Goal: Feedback & Contribution: Contribute content

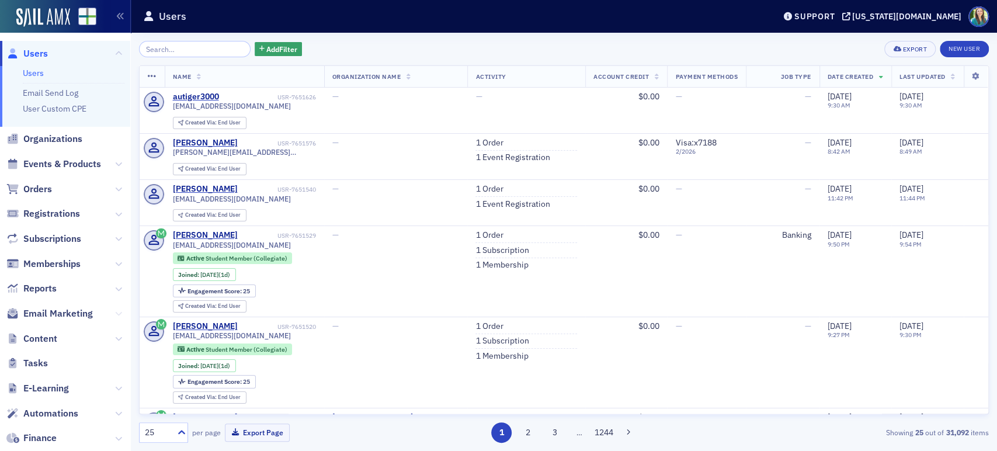
click at [115, 313] on icon at bounding box center [118, 313] width 7 height 7
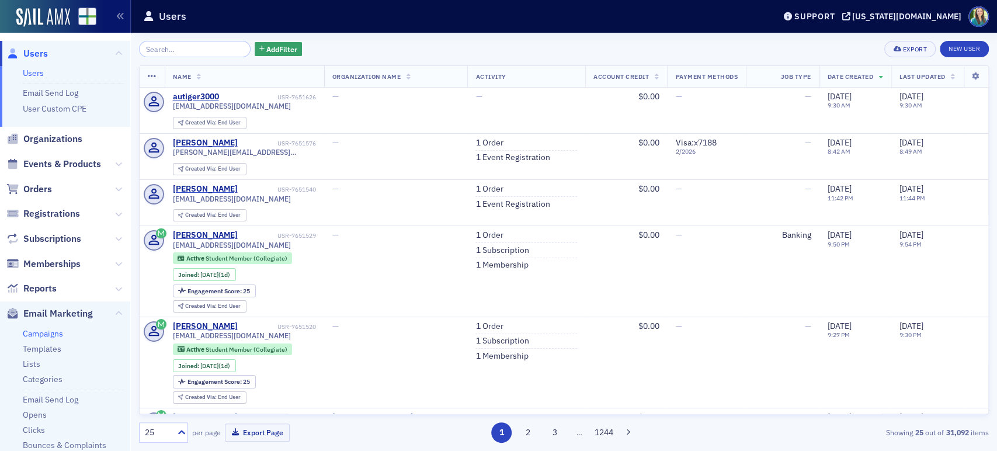
click at [39, 333] on link "Campaigns" at bounding box center [43, 333] width 40 height 11
click at [33, 331] on link "Campaigns" at bounding box center [43, 333] width 40 height 11
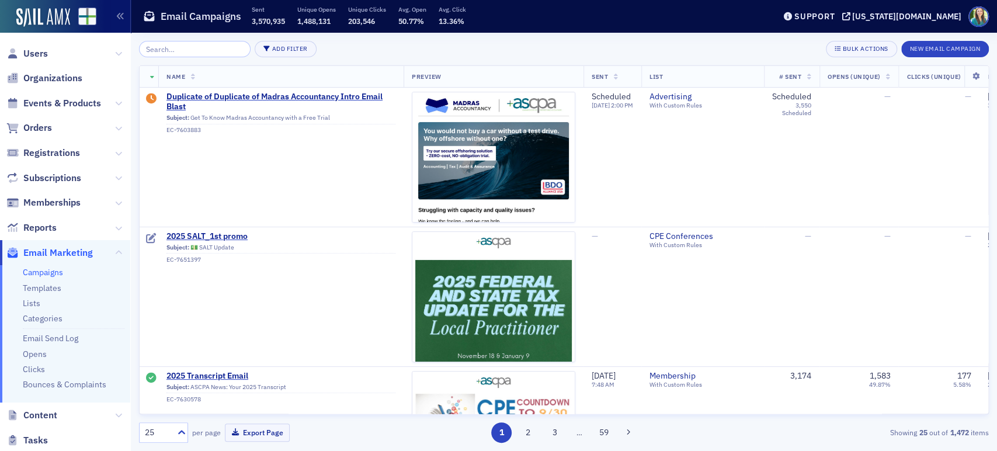
click at [187, 53] on input "search" at bounding box center [195, 49] width 112 height 16
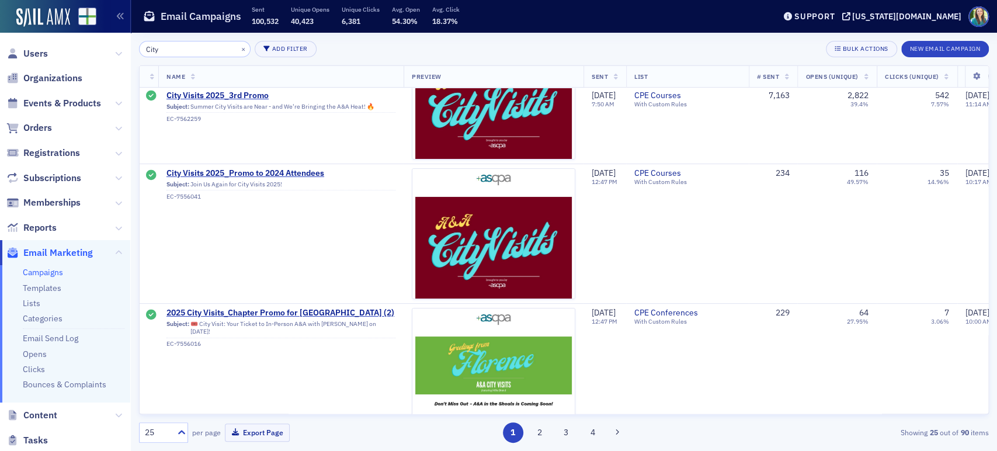
scroll to position [2995, 0]
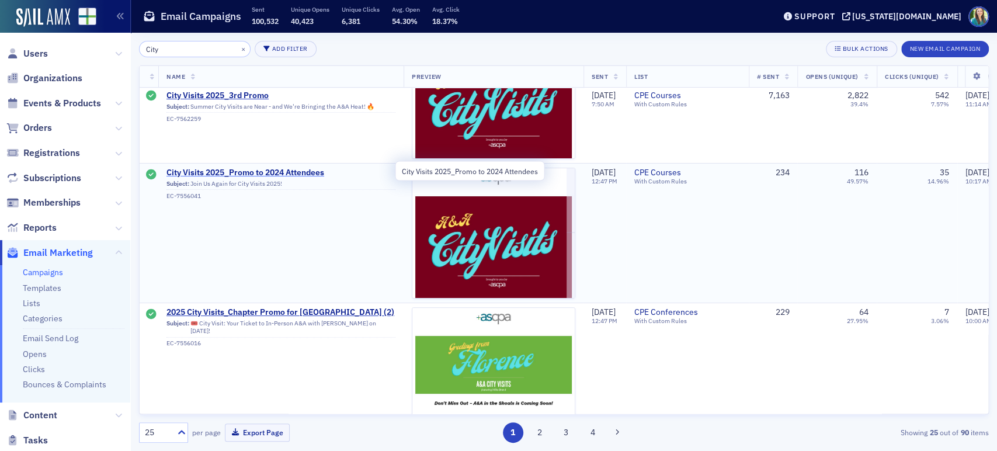
type input "City"
click at [286, 172] on span "City Visits 2025_Promo to 2024 Attendees" at bounding box center [280, 173] width 229 height 11
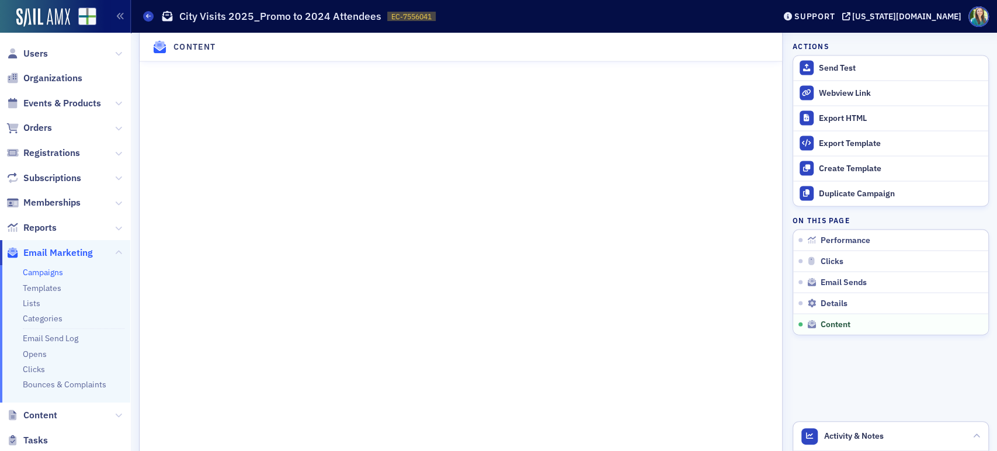
scroll to position [1593, 0]
click at [115, 416] on icon at bounding box center [118, 415] width 7 height 7
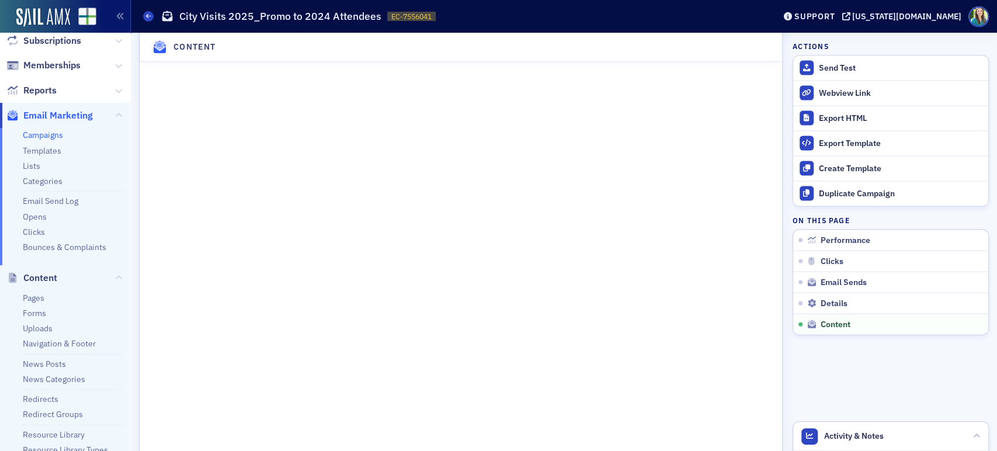
scroll to position [140, 0]
click at [39, 325] on link "Uploads" at bounding box center [38, 325] width 30 height 11
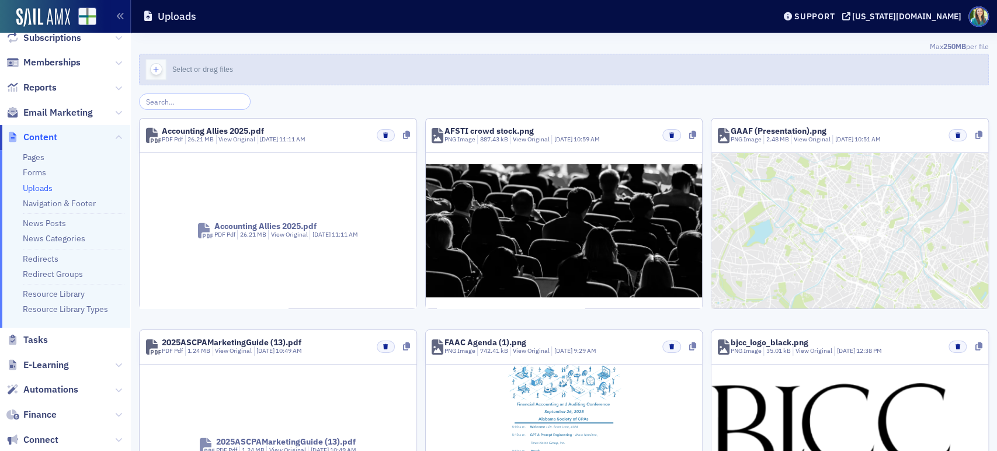
click at [241, 73] on div "Select or drag files" at bounding box center [206, 69] width 69 height 11
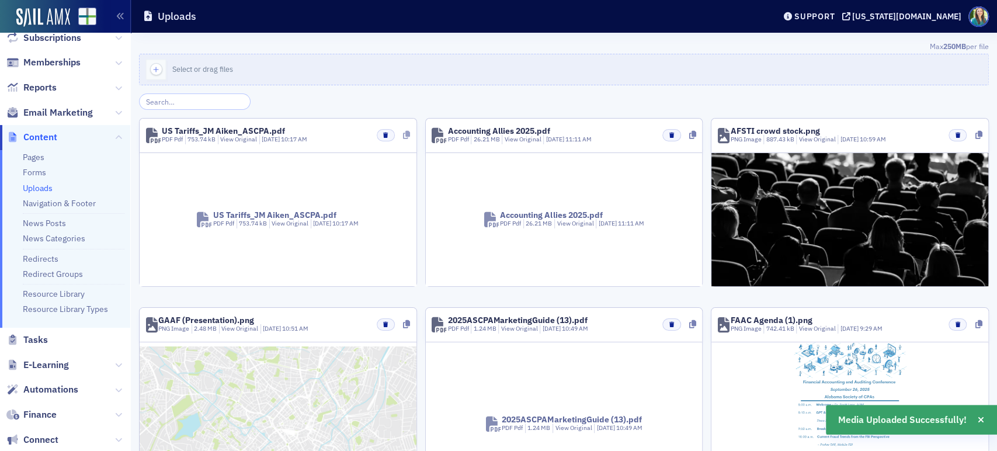
click at [403, 135] on icon at bounding box center [406, 135] width 7 height 8
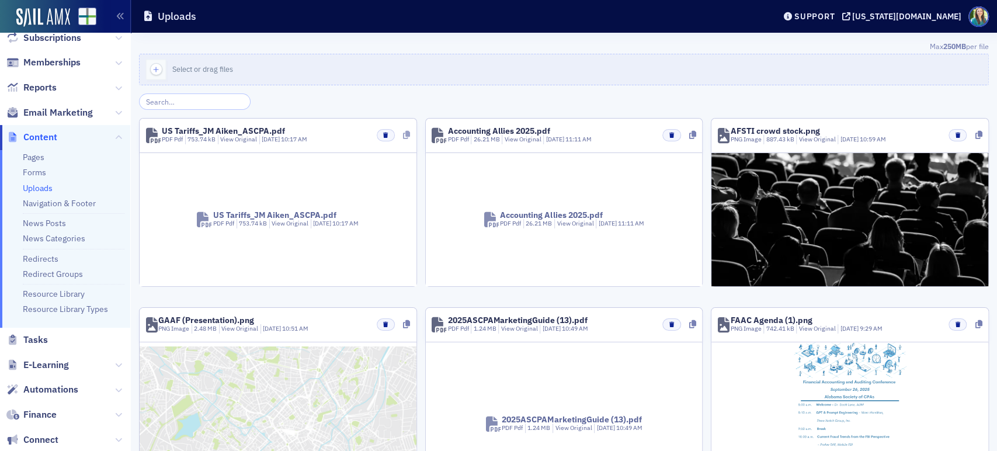
click at [403, 131] on icon at bounding box center [406, 135] width 7 height 8
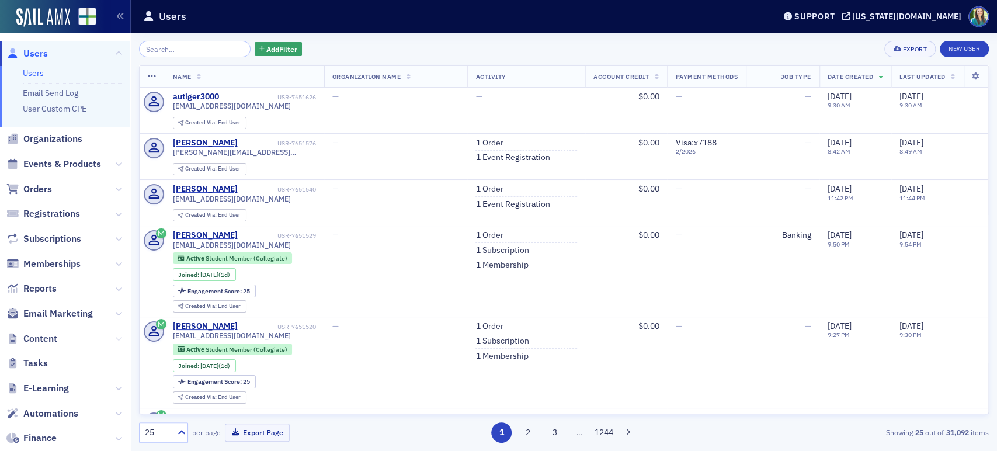
click at [115, 337] on icon at bounding box center [118, 338] width 7 height 7
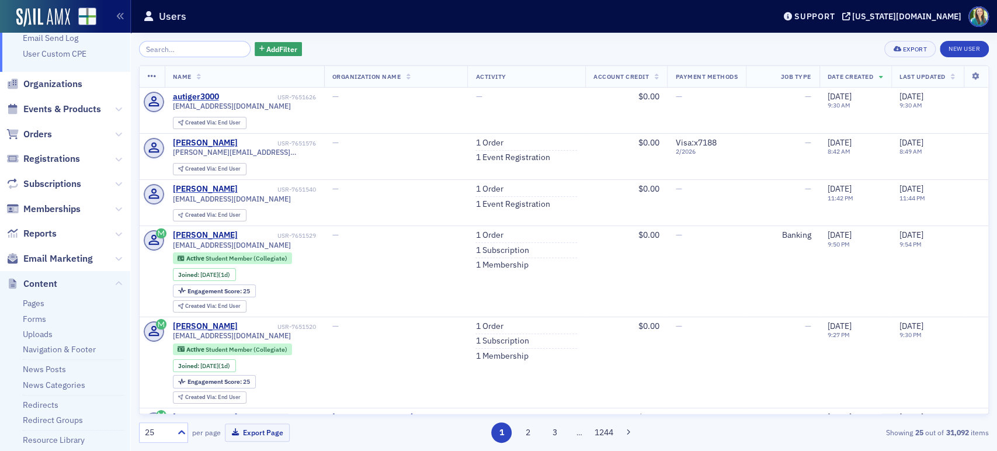
scroll to position [54, 0]
click at [47, 368] on link "News Posts" at bounding box center [44, 369] width 43 height 11
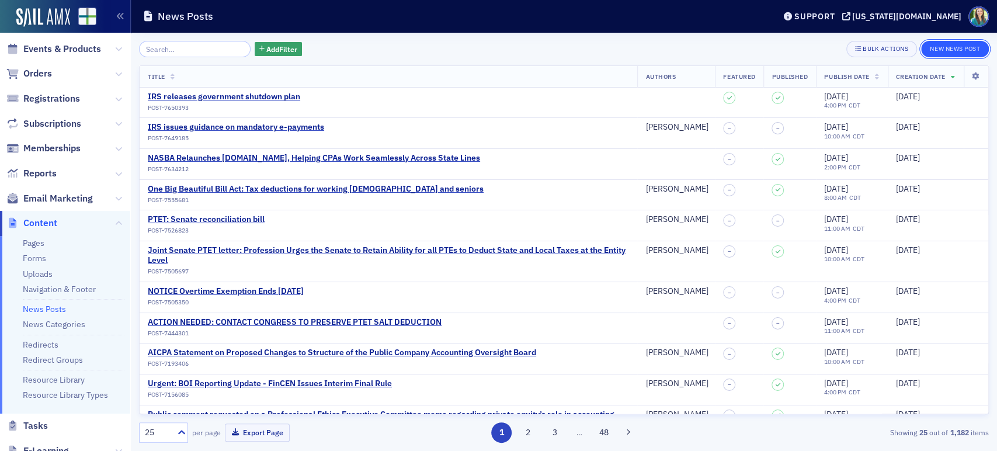
click at [940, 42] on button "New News Post" at bounding box center [955, 49] width 68 height 16
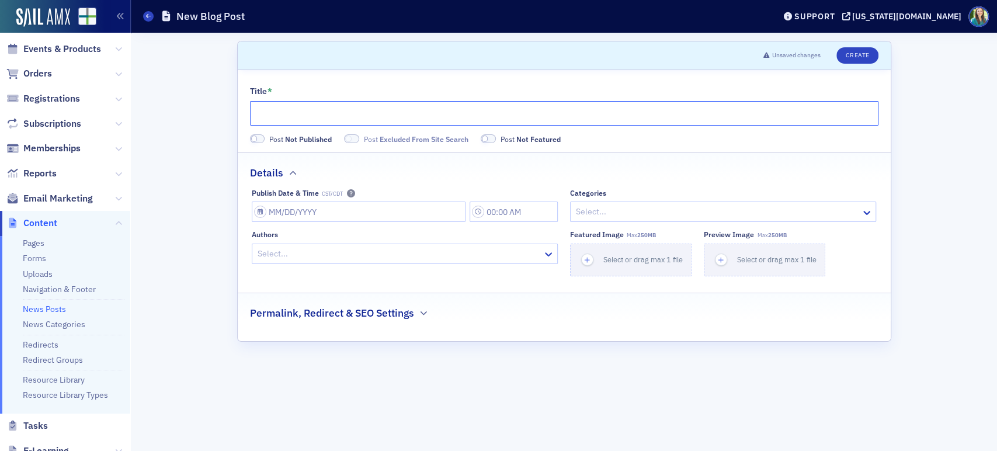
click at [334, 113] on input "Title *" at bounding box center [564, 113] width 628 height 25
paste input "U.S. Tariffs: The Lever to Rebalance Global Trade"
type input "U.S. Tariffs: The Lever to Rebalance Global Trade"
select select "9"
select select "2025"
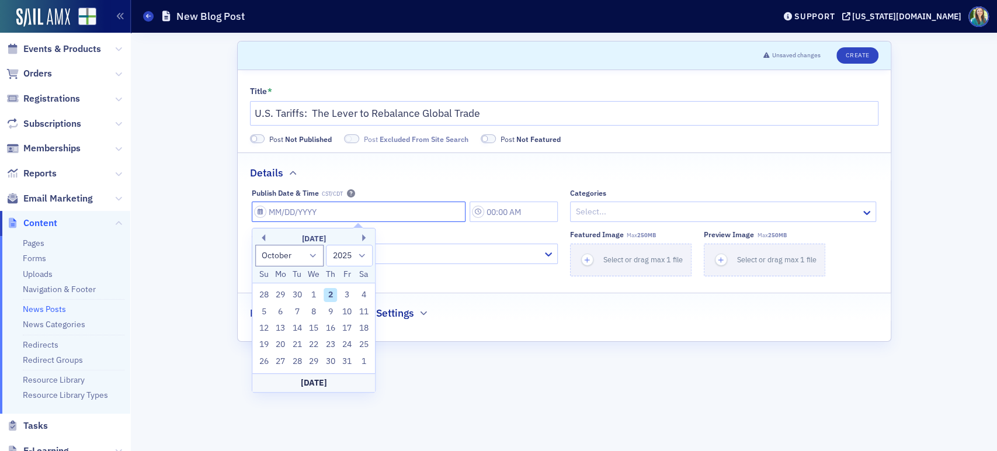
click at [256, 211] on input "Publish Date & Time CST/CDT" at bounding box center [359, 211] width 214 height 20
click at [327, 290] on div "2" at bounding box center [331, 295] width 14 height 14
type input "10/02/2025"
type input "10:00 AM"
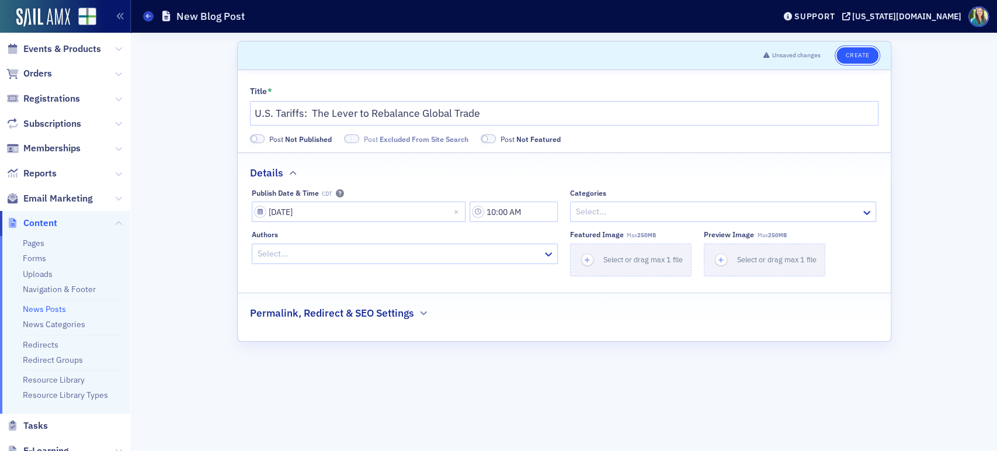
click at [871, 53] on button "Create" at bounding box center [856, 55] width 41 height 16
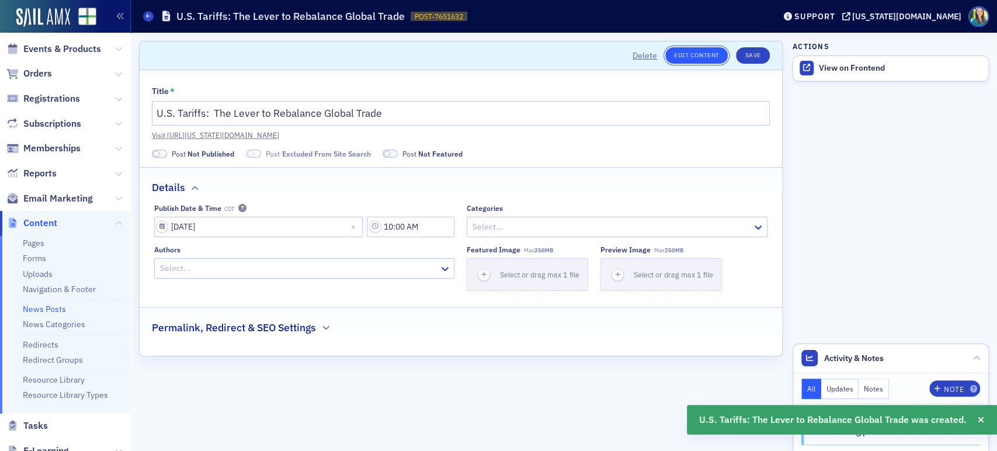
click at [677, 50] on link "Edit Content" at bounding box center [696, 55] width 62 height 16
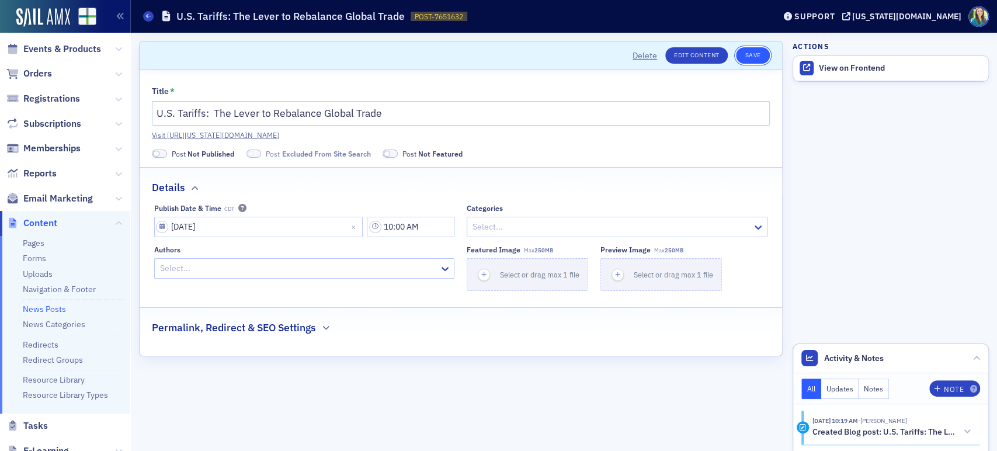
click at [759, 53] on button "Save" at bounding box center [752, 55] width 33 height 16
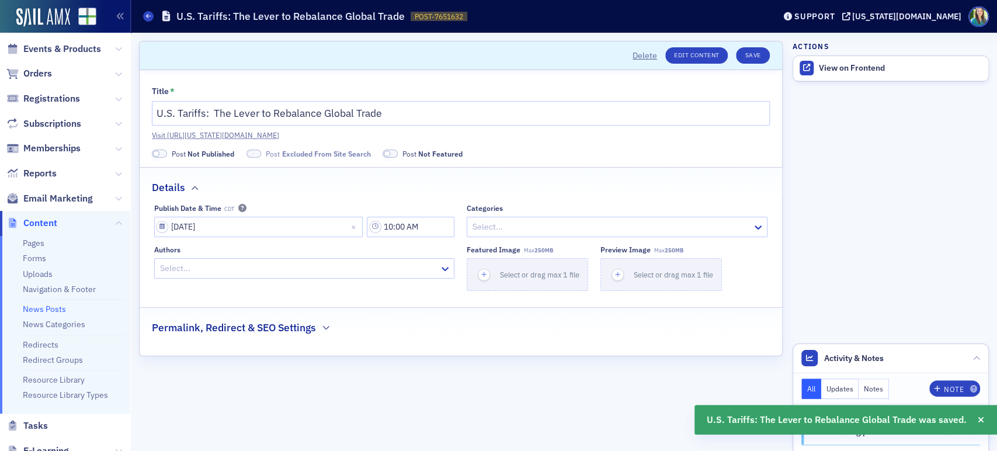
click at [165, 157] on label "Post Not Published" at bounding box center [193, 153] width 82 height 11
click at [159, 152] on span at bounding box center [159, 153] width 15 height 9
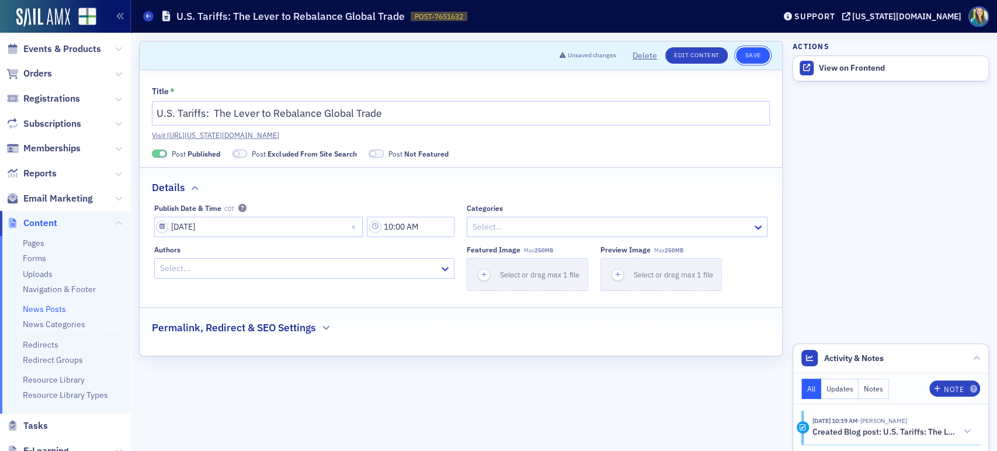
click at [756, 55] on button "Save" at bounding box center [752, 55] width 33 height 16
click at [150, 19] on icon at bounding box center [148, 15] width 5 height 5
